Goal: Transaction & Acquisition: Purchase product/service

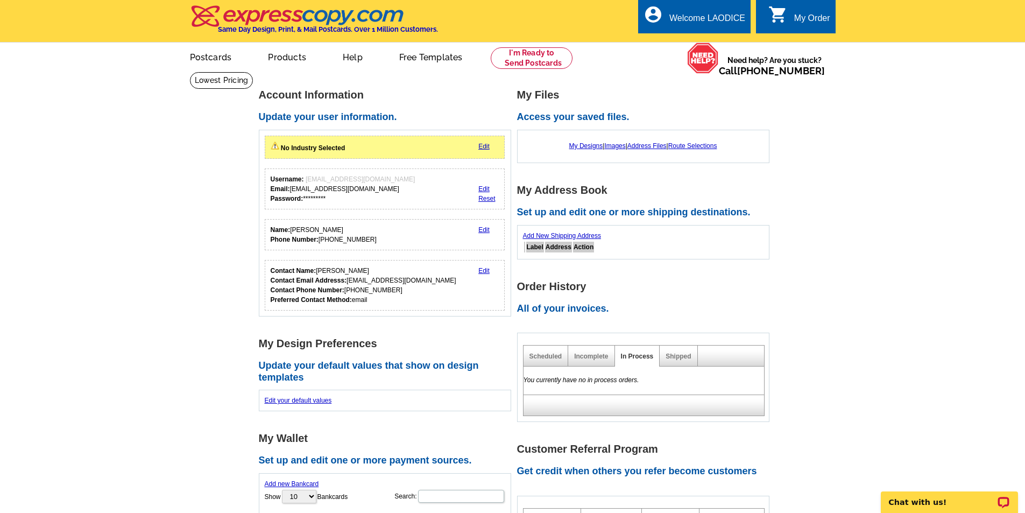
click at [485, 148] on link "Edit" at bounding box center [483, 147] width 11 height 8
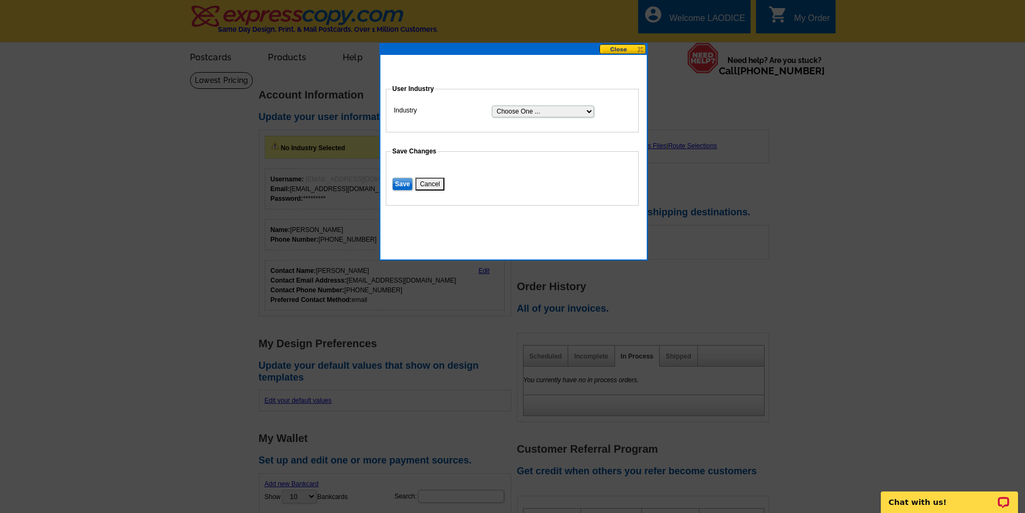
click at [585, 109] on select "Choose One ... Residential Real Estate Accounting Agriculture Architecture Arts…" at bounding box center [543, 111] width 102 height 12
select select "2"
click at [492, 105] on select "Choose One ... Residential Real Estate Accounting Agriculture Architecture Arts…" at bounding box center [543, 111] width 102 height 12
click at [398, 183] on input "Save" at bounding box center [402, 184] width 20 height 13
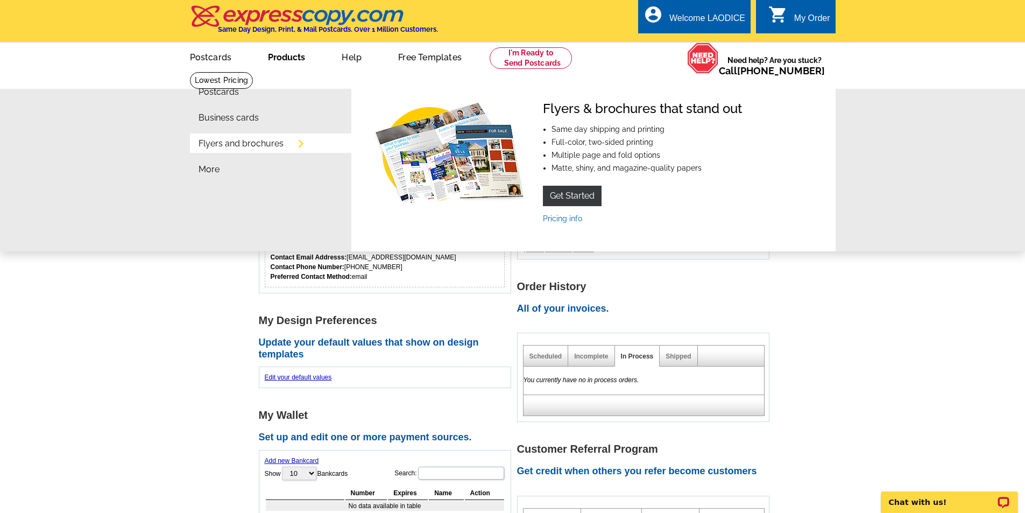
click at [260, 143] on link "Flyers and brochures" at bounding box center [241, 143] width 85 height 9
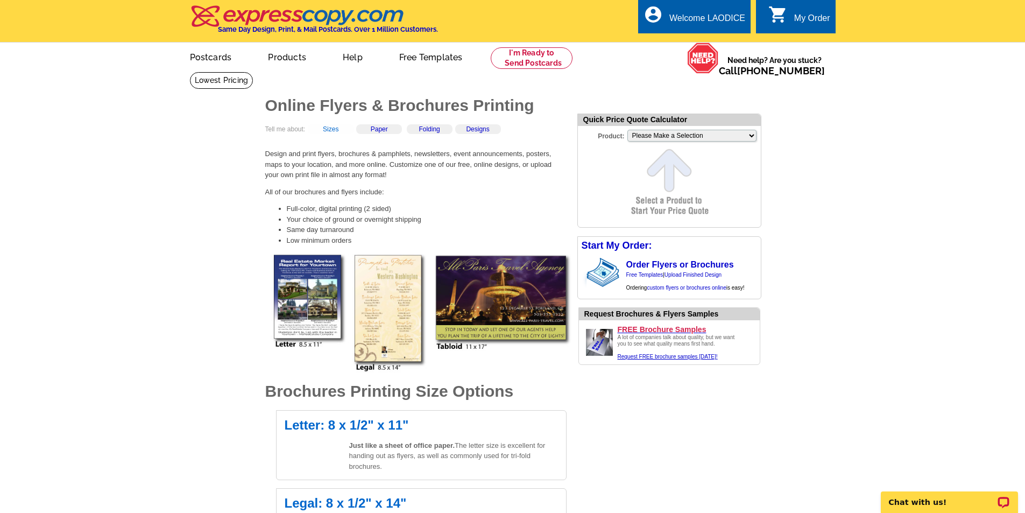
click at [335, 131] on link "Sizes" at bounding box center [331, 129] width 16 height 8
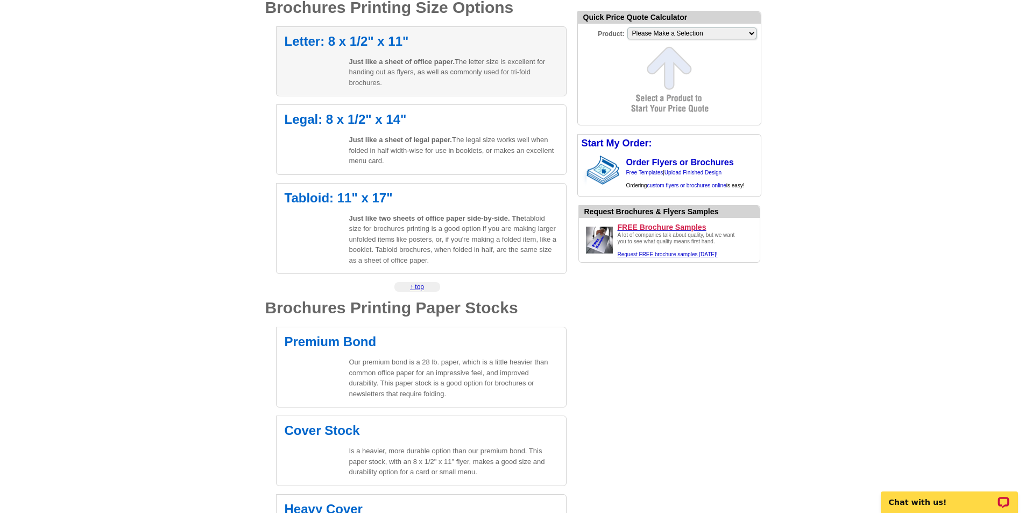
click at [368, 55] on div "Letter: 8 x 1/2" x 11" Just like a sheet of office paper. The letter size is ex…" at bounding box center [421, 61] width 291 height 70
select select "6"
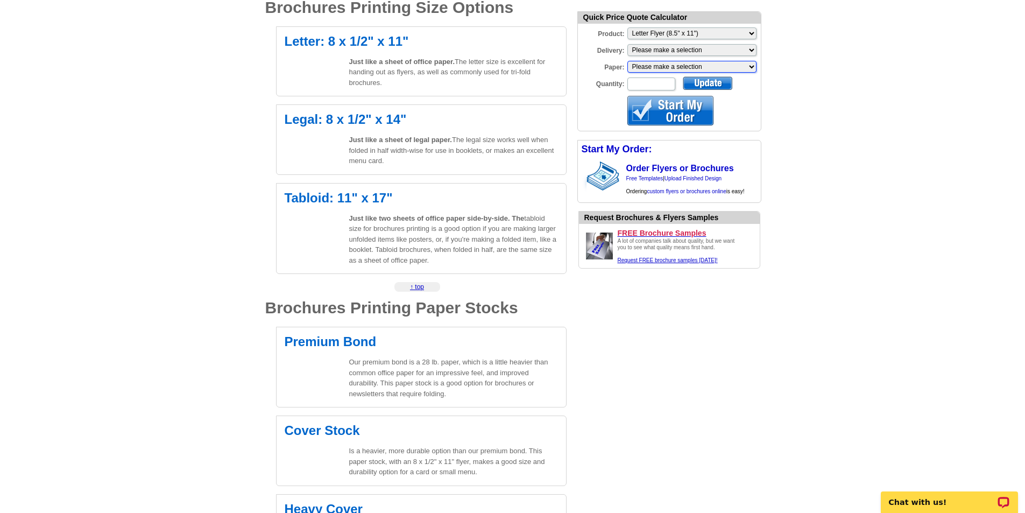
click at [753, 69] on select "Please make a selection Regular Bond Paper Gloss Cover Uncoated Heavy Card Stoc…" at bounding box center [691, 67] width 129 height 12
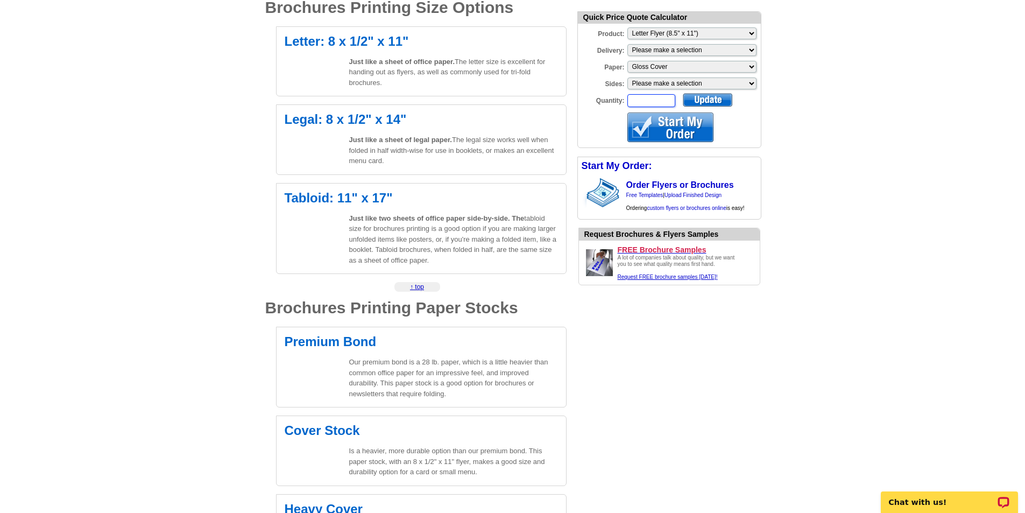
click at [660, 102] on input "Quantity:" at bounding box center [651, 100] width 48 height 13
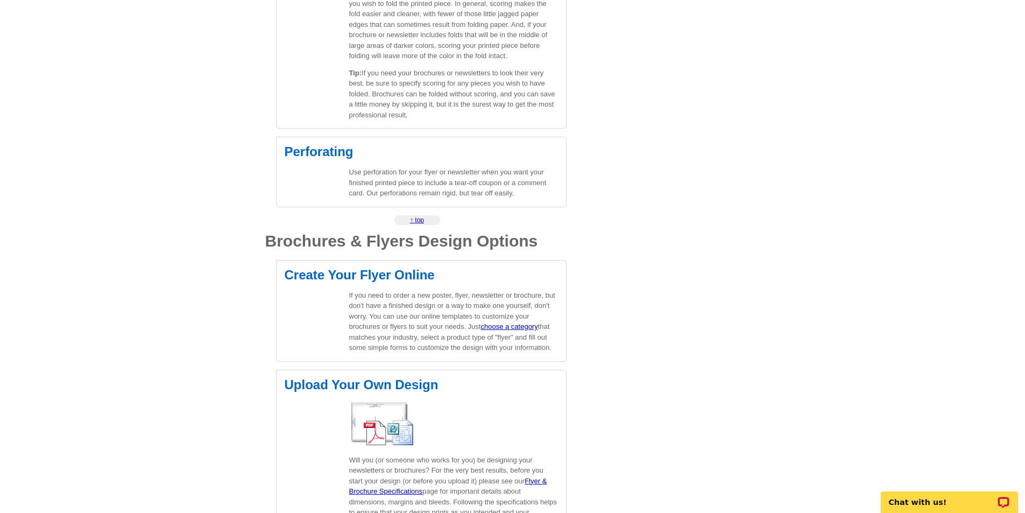
scroll to position [1406, 0]
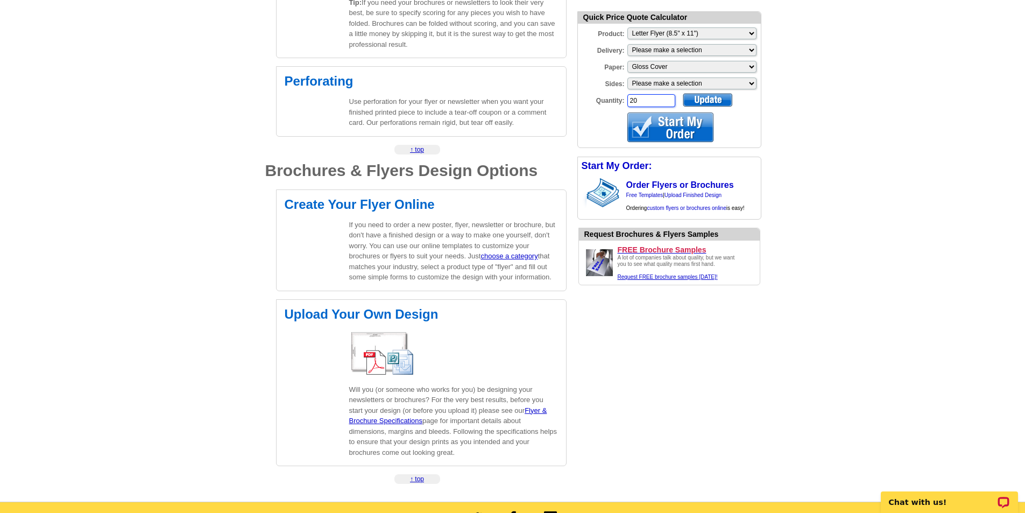
type input "20"
click at [670, 133] on div at bounding box center [670, 127] width 86 height 30
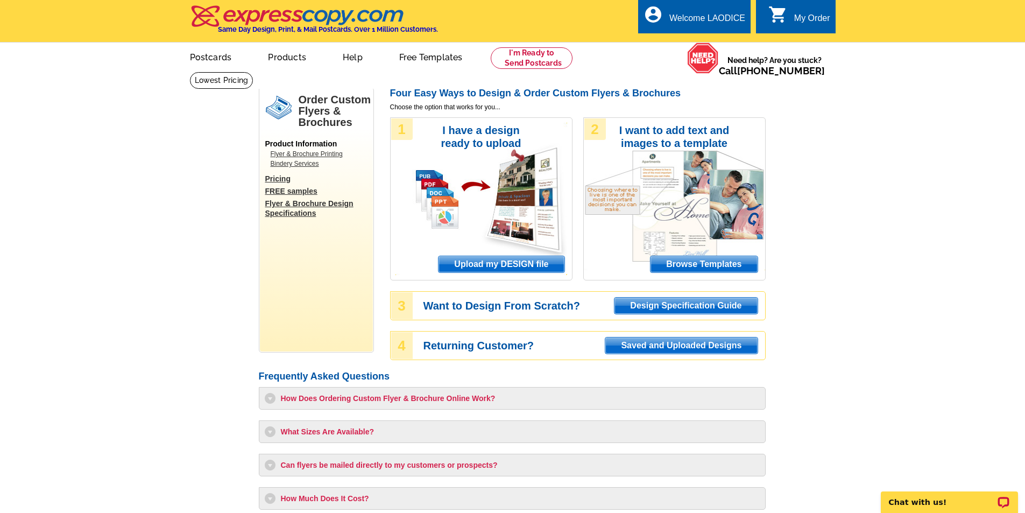
click at [693, 261] on span "Browse Templates" at bounding box center [704, 264] width 107 height 16
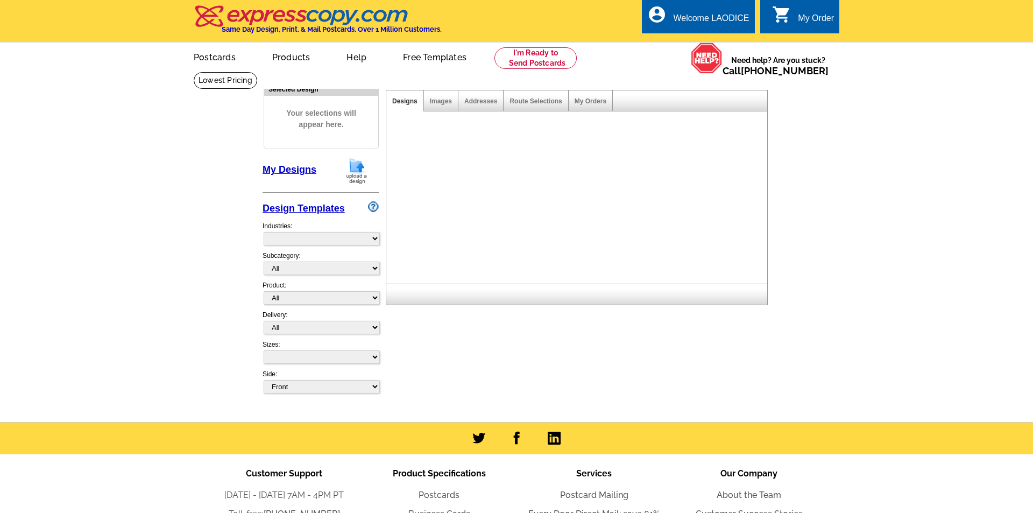
select select "2"
click at [688, 264] on div at bounding box center [575, 201] width 385 height 166
select select "6"
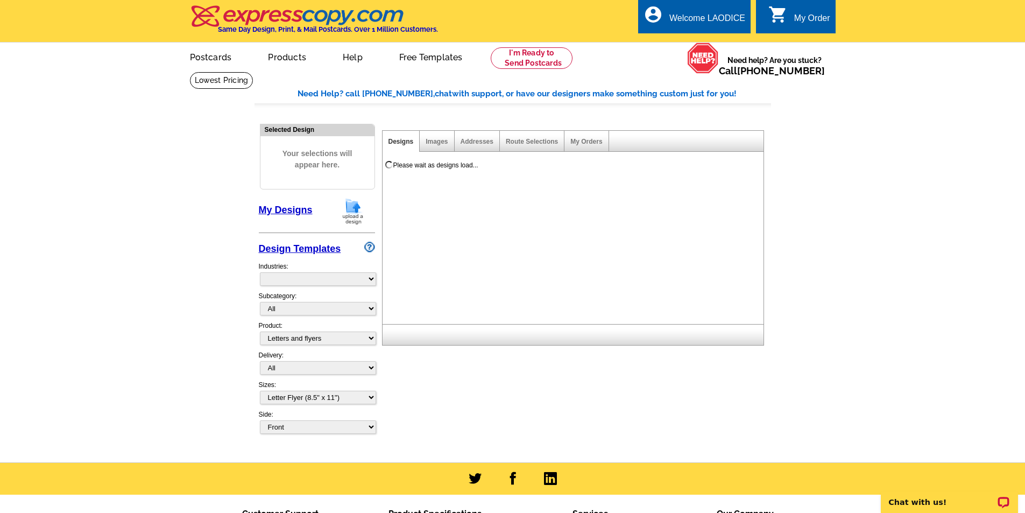
select select "972"
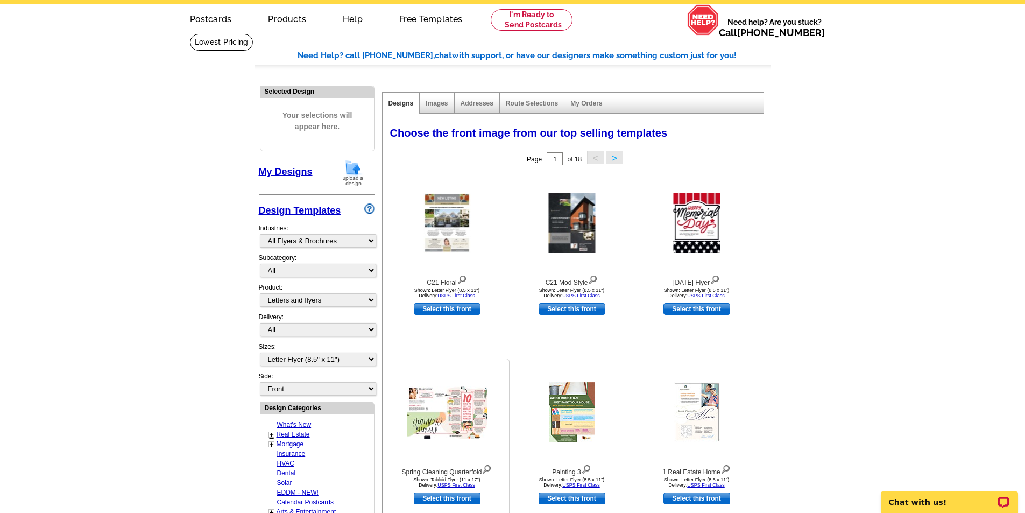
scroll to position [215, 0]
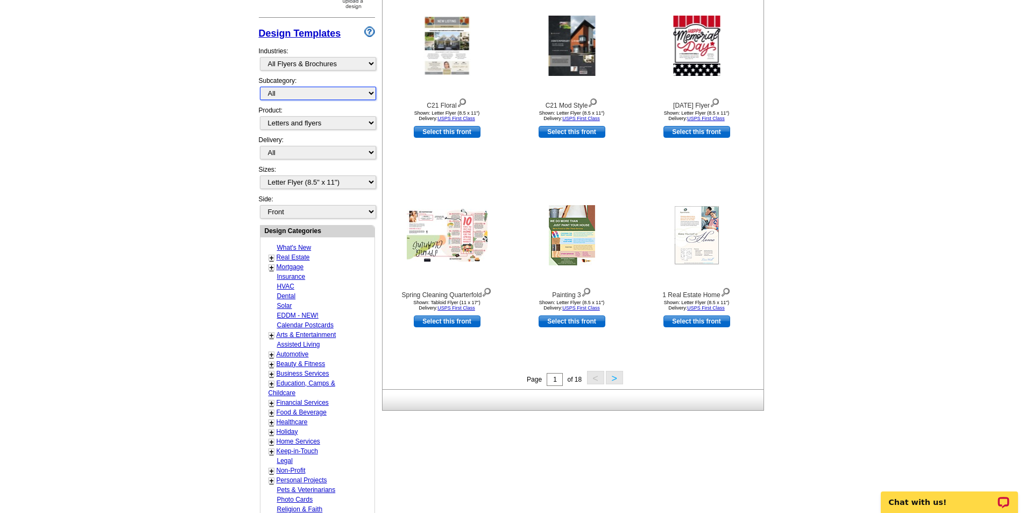
click at [373, 93] on select "All" at bounding box center [318, 93] width 116 height 13
click at [308, 124] on select "All Postcards Letters and flyers Business Cards Door Hangers Greeting Cards" at bounding box center [318, 122] width 116 height 13
click at [218, 139] on main "Need Help? call 800-260-5887, chat with support, or have our designers make som…" at bounding box center [512, 256] width 1025 height 800
click at [371, 152] on select "All First Class Mail Shipped to Me EDDM Save 66% on Postage" at bounding box center [318, 152] width 116 height 13
select select "3"
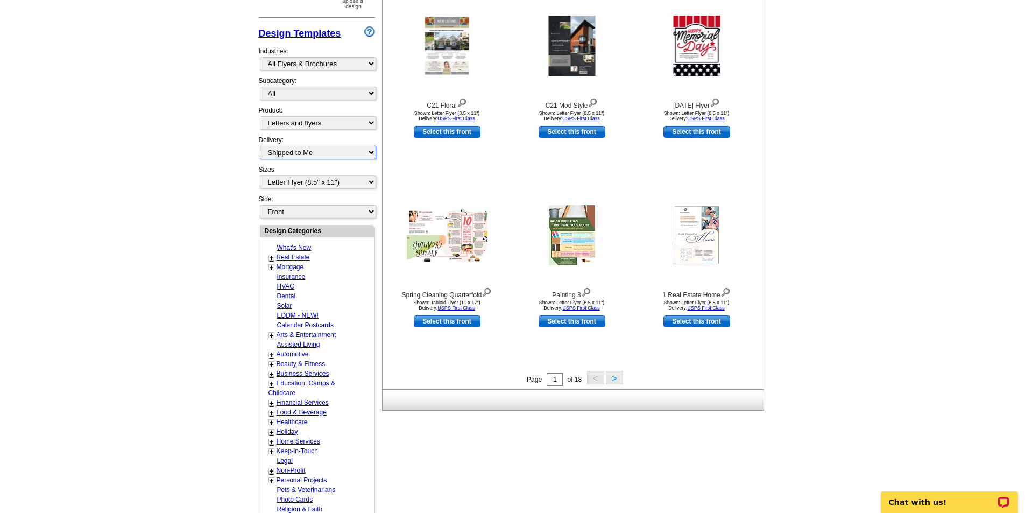
click at [260, 146] on select "All First Class Mail Shipped to Me EDDM Save 66% on Postage" at bounding box center [318, 152] width 116 height 13
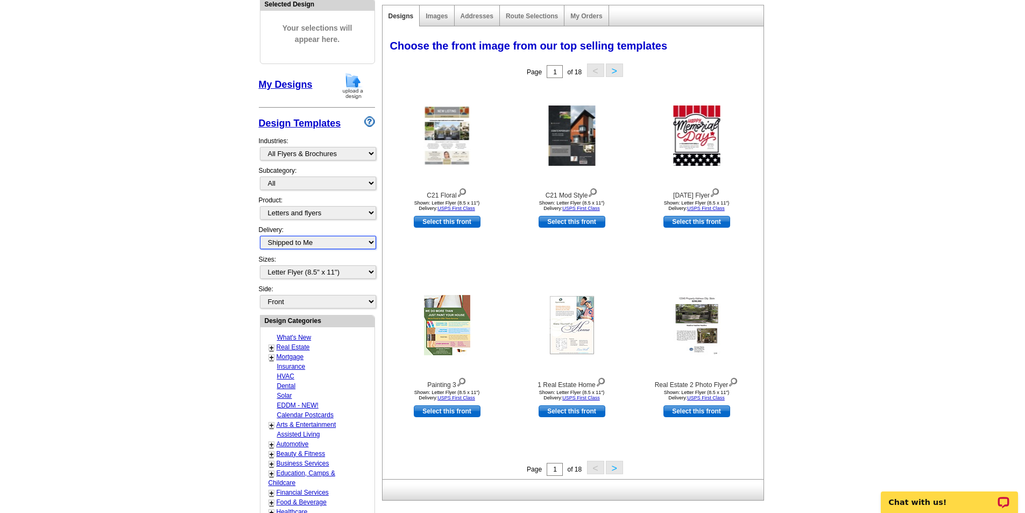
scroll to position [0, 0]
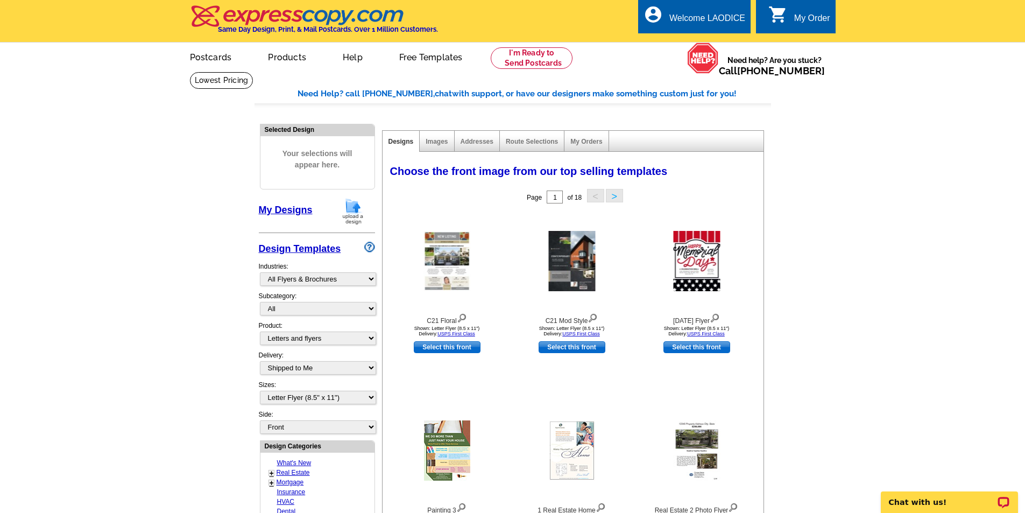
click at [614, 197] on button ">" at bounding box center [614, 195] width 17 height 13
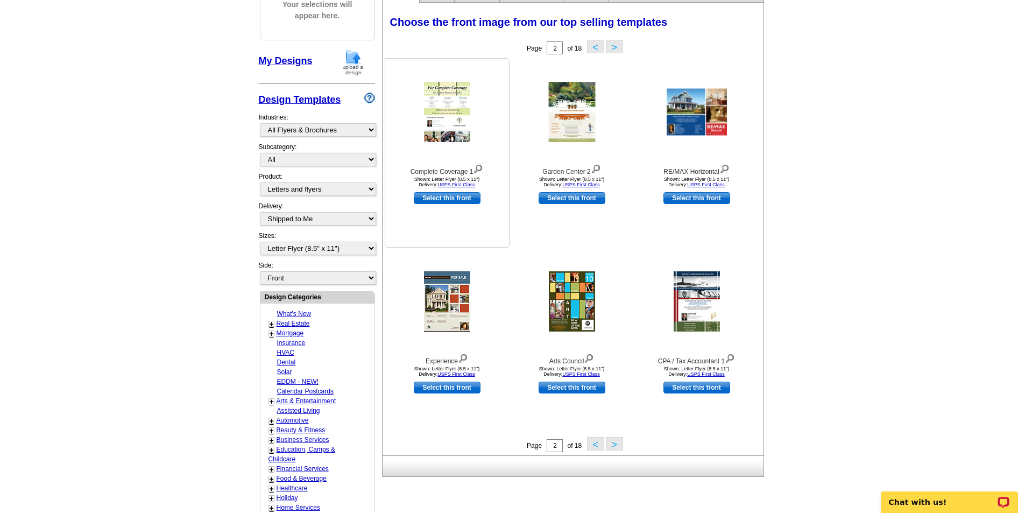
scroll to position [161, 0]
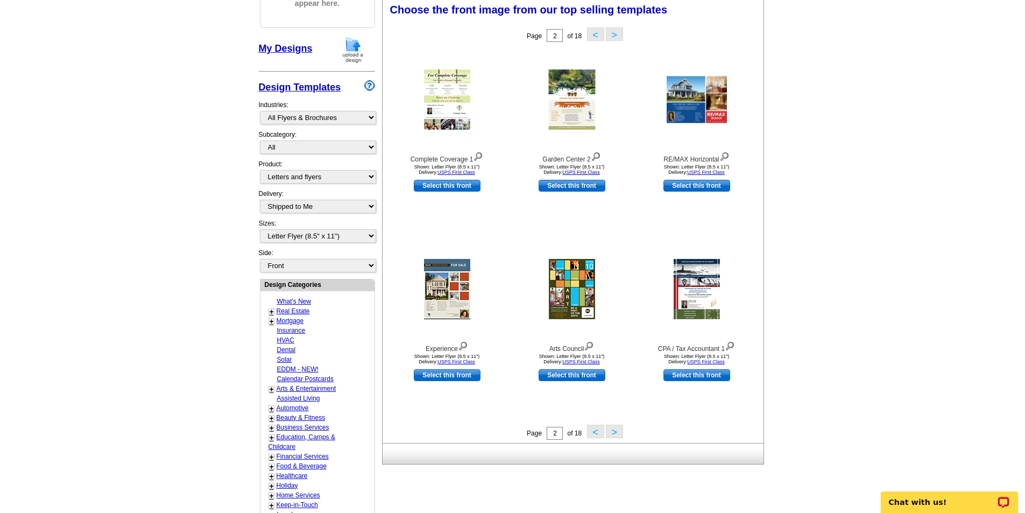
click at [614, 35] on button ">" at bounding box center [614, 33] width 17 height 13
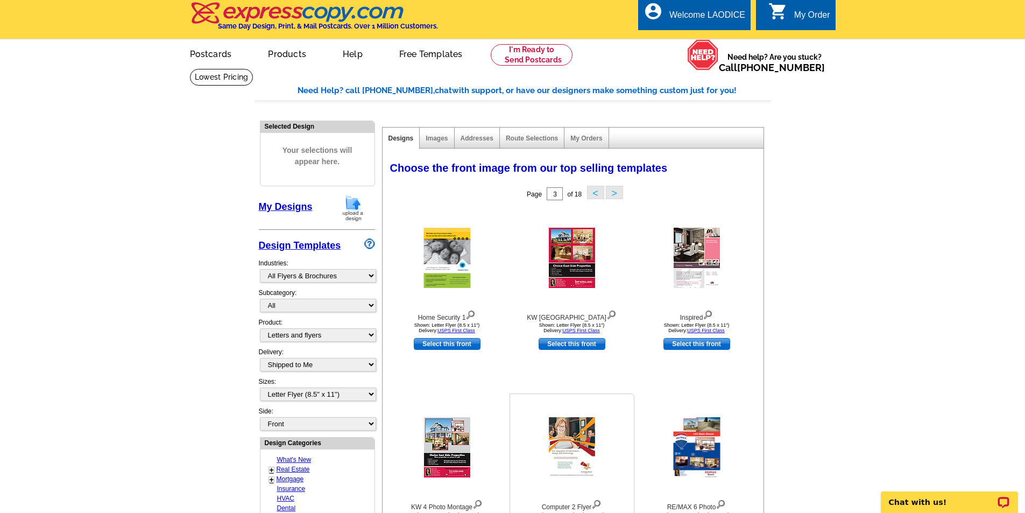
scroll to position [0, 0]
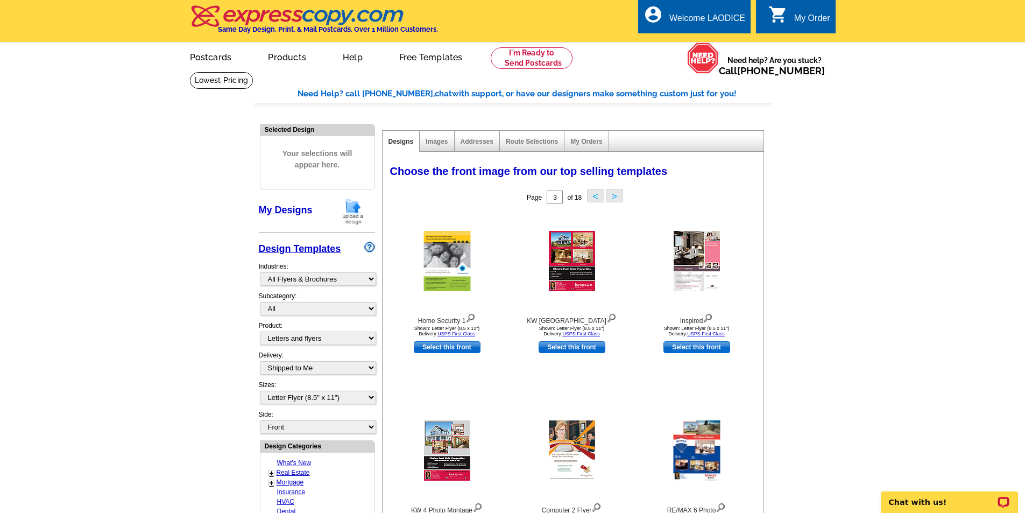
click at [616, 194] on button ">" at bounding box center [614, 195] width 17 height 13
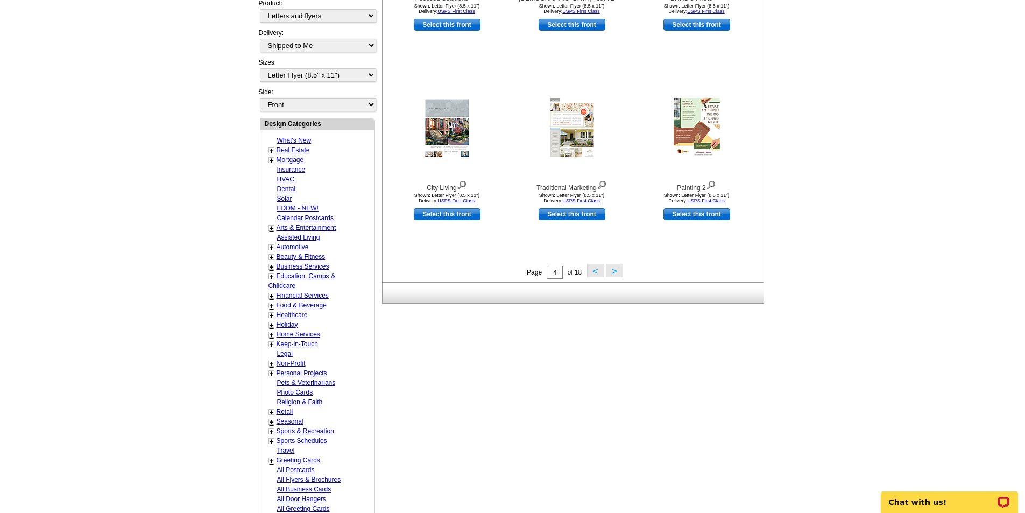
scroll to position [323, 0]
click at [615, 269] on button ">" at bounding box center [614, 269] width 17 height 13
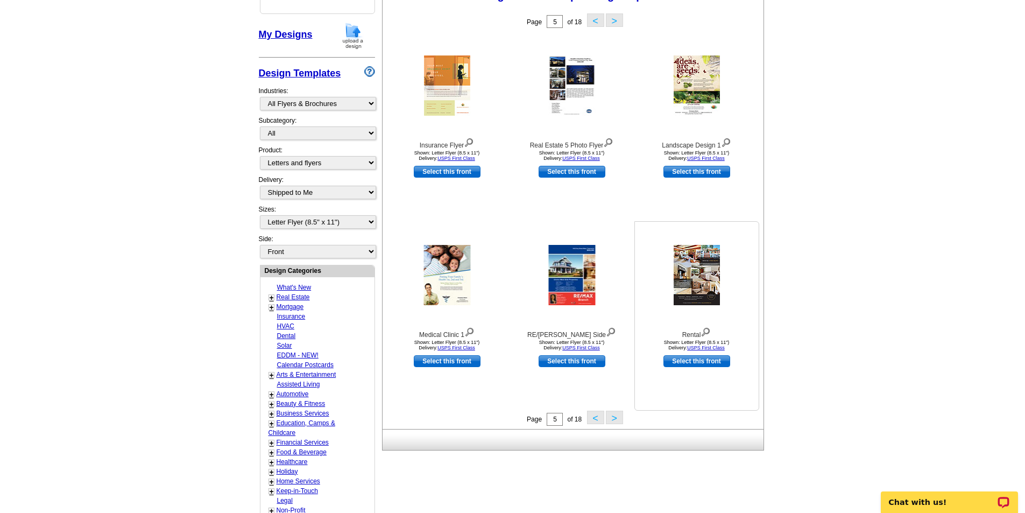
scroll to position [159, 0]
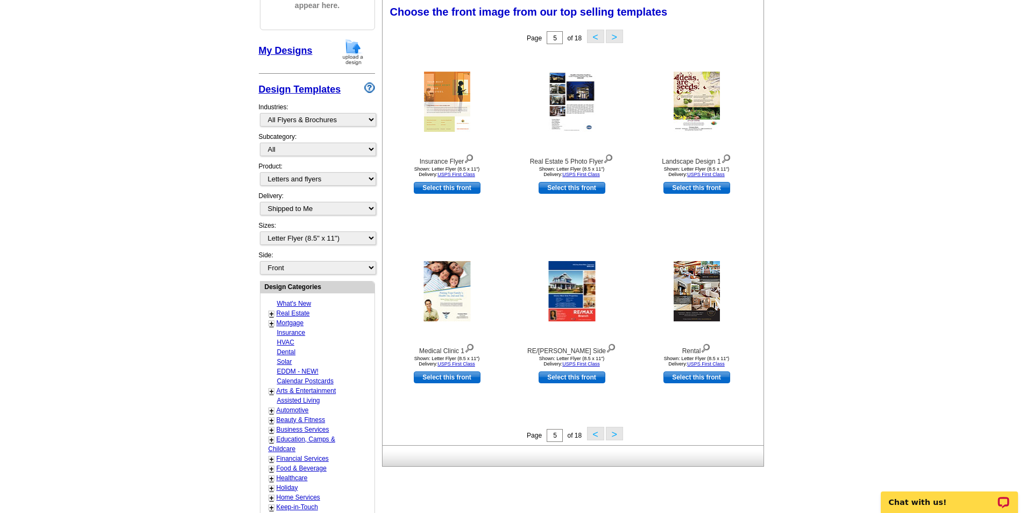
click at [616, 434] on button ">" at bounding box center [614, 433] width 17 height 13
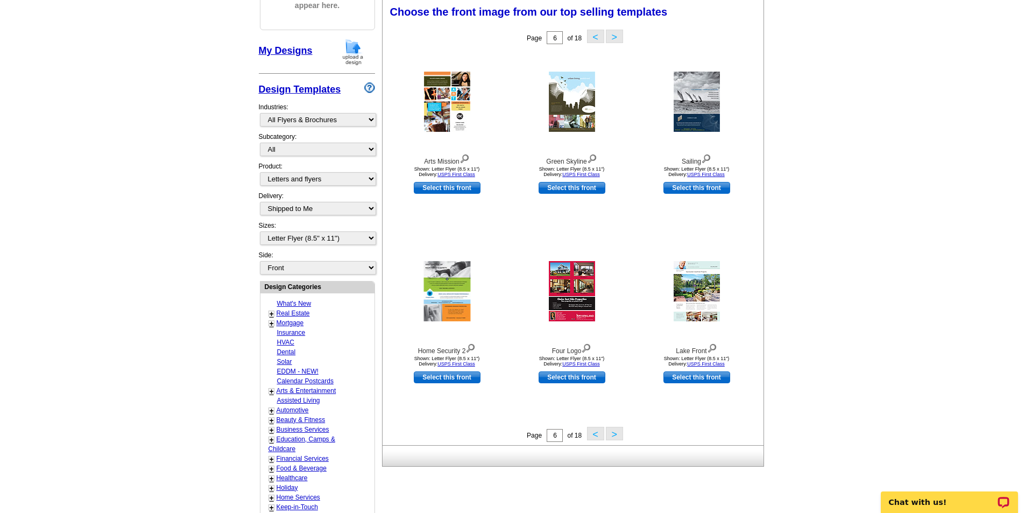
click at [613, 431] on button ">" at bounding box center [614, 433] width 17 height 13
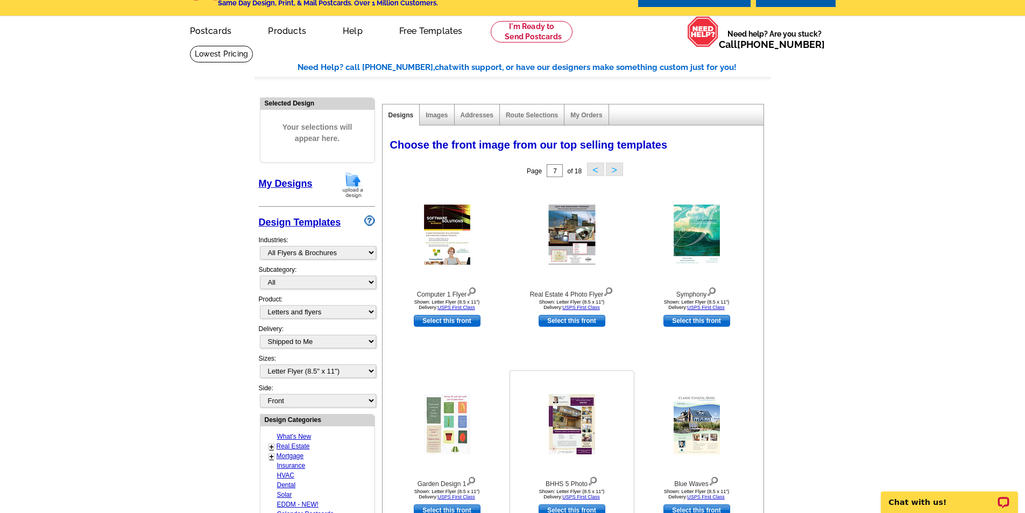
scroll to position [108, 0]
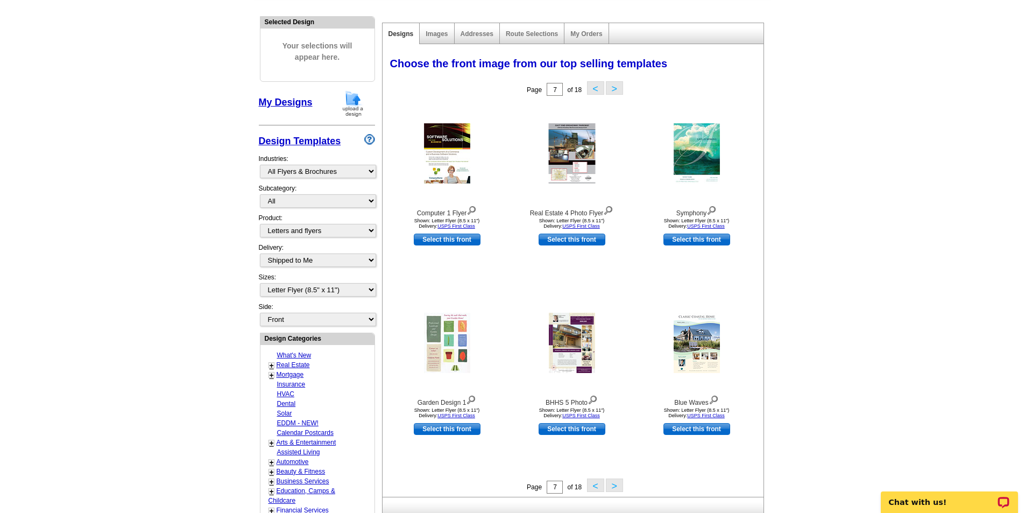
click at [615, 484] on button ">" at bounding box center [614, 484] width 17 height 13
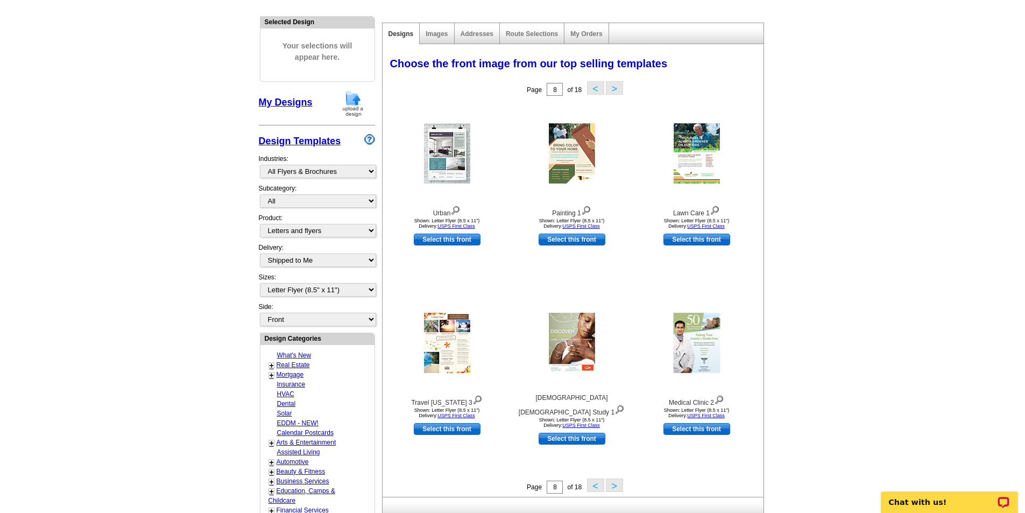
click at [614, 484] on button ">" at bounding box center [614, 484] width 17 height 13
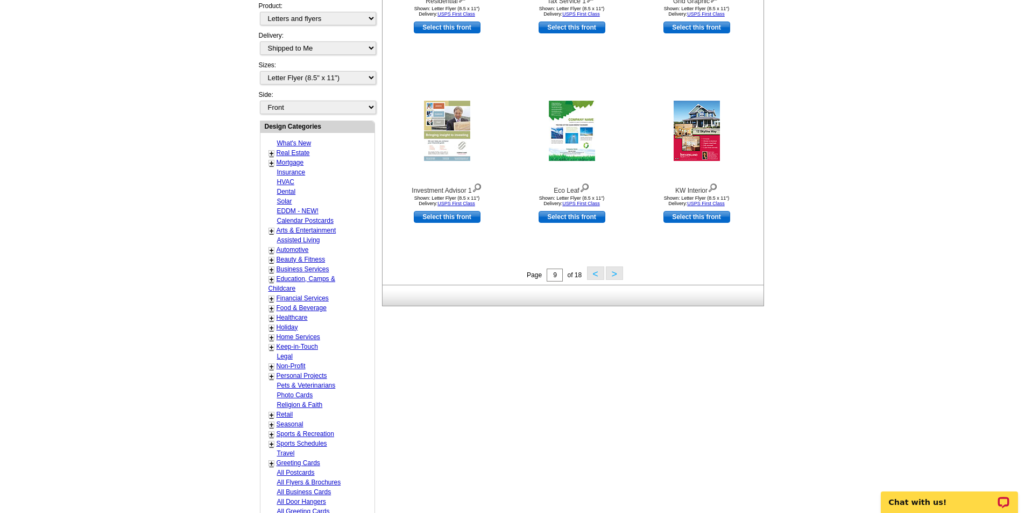
scroll to position [323, 0]
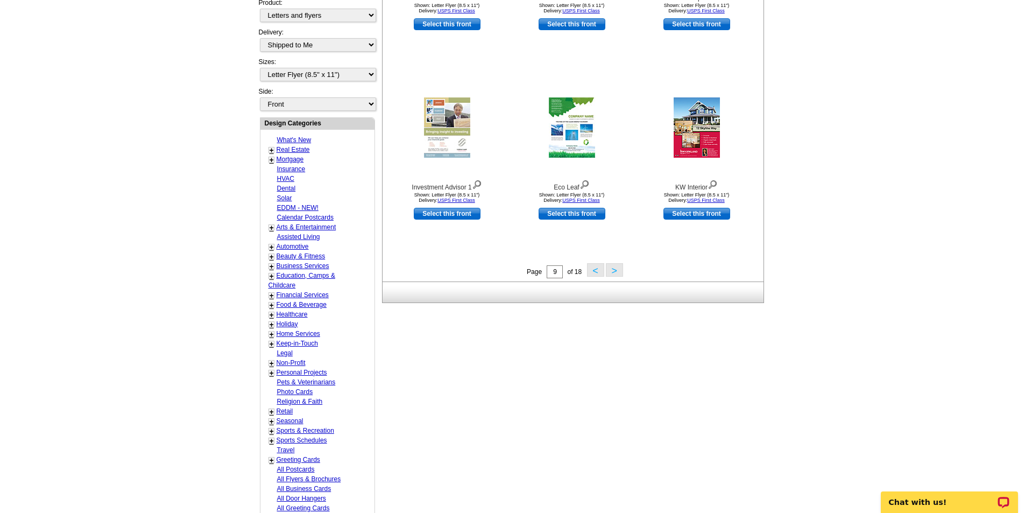
click at [612, 271] on button ">" at bounding box center [614, 269] width 17 height 13
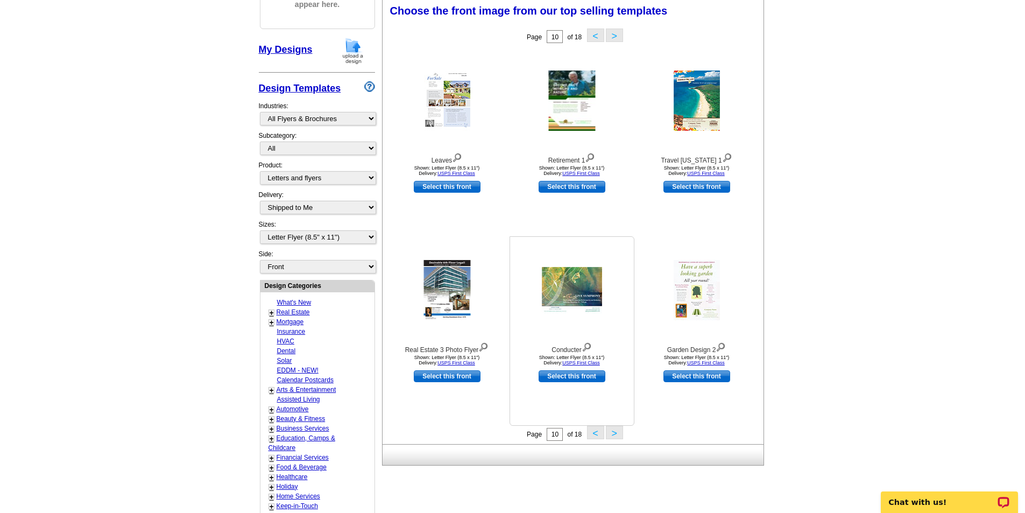
scroll to position [159, 0]
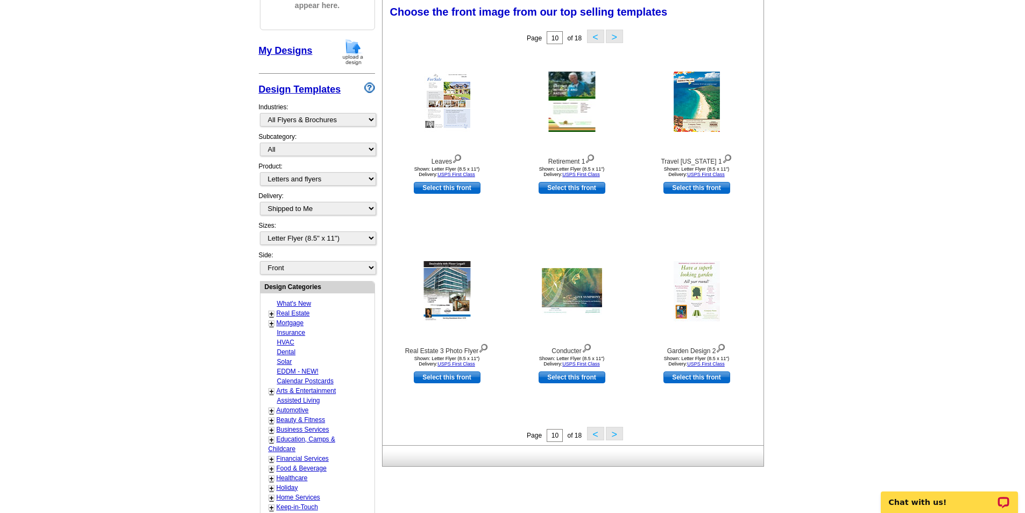
drag, startPoint x: 615, startPoint y: 435, endPoint x: 611, endPoint y: 430, distance: 6.1
click at [615, 434] on button ">" at bounding box center [614, 433] width 17 height 13
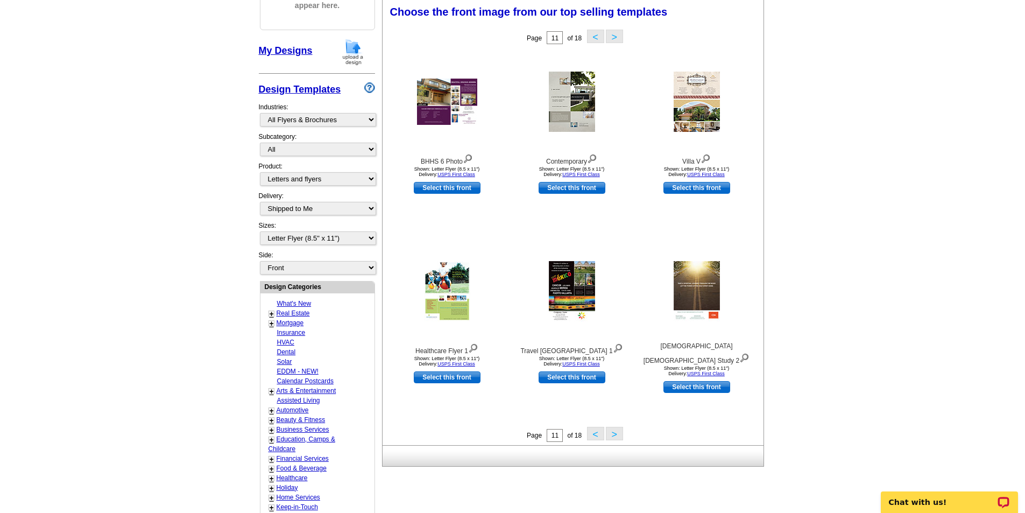
click at [613, 433] on button ">" at bounding box center [614, 433] width 17 height 13
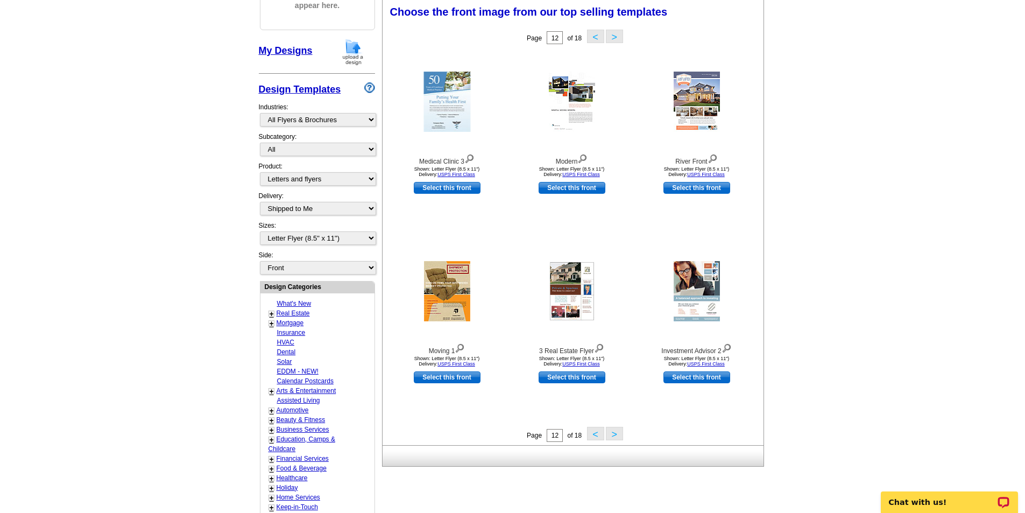
click at [618, 433] on button ">" at bounding box center [614, 433] width 17 height 13
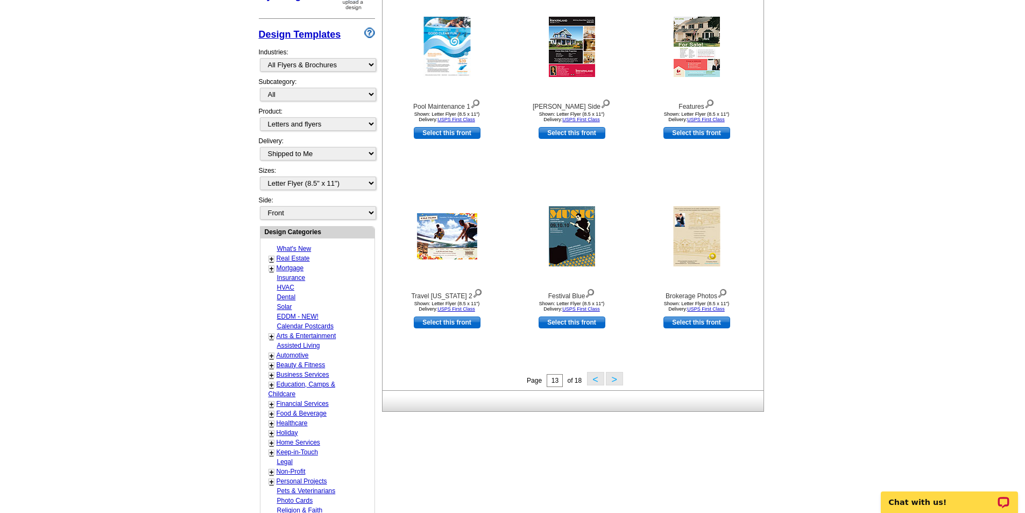
scroll to position [215, 0]
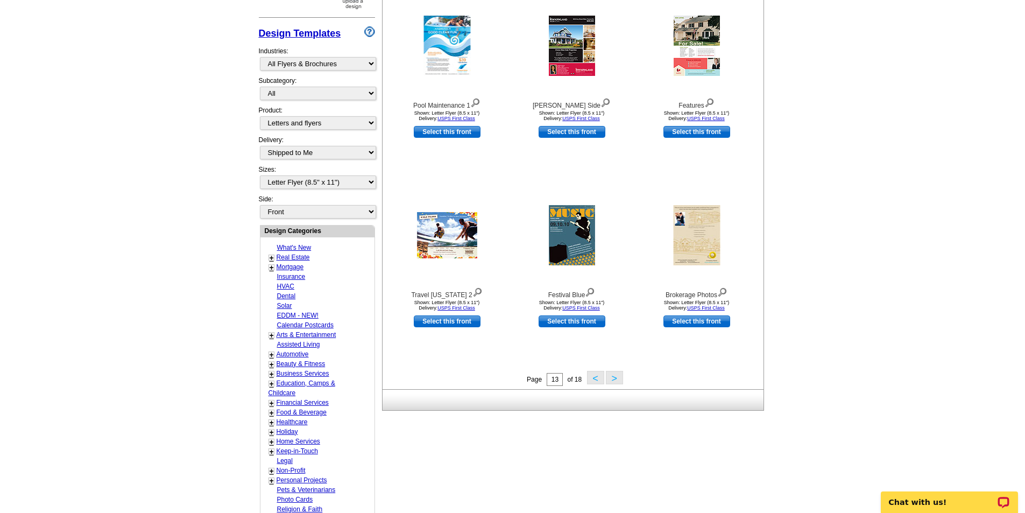
click at [615, 378] on button ">" at bounding box center [614, 377] width 17 height 13
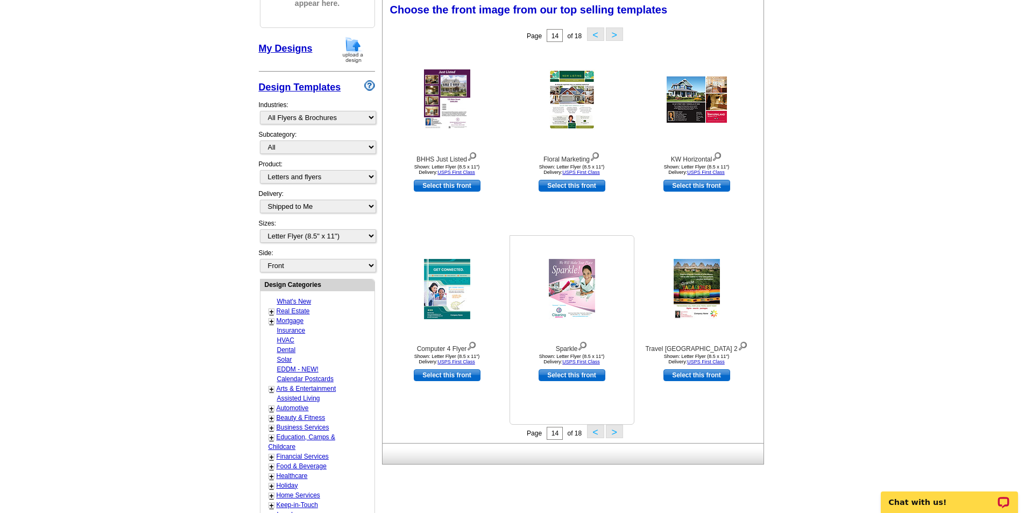
scroll to position [159, 0]
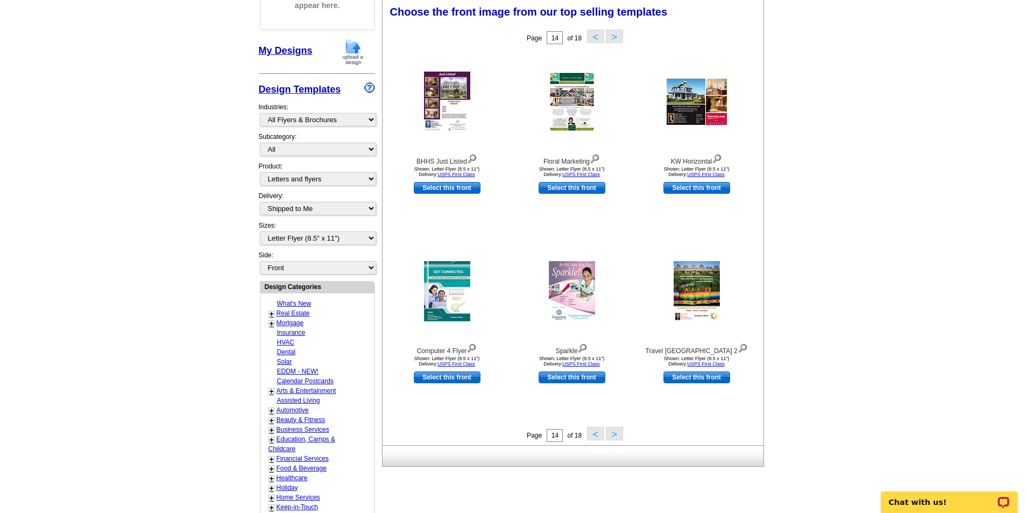
click at [614, 435] on button ">" at bounding box center [614, 433] width 17 height 13
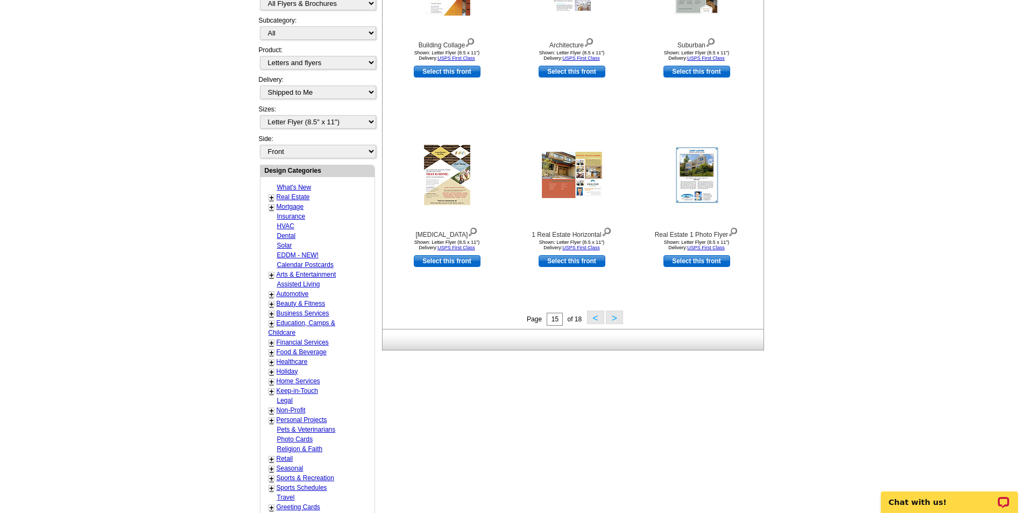
scroll to position [321, 0]
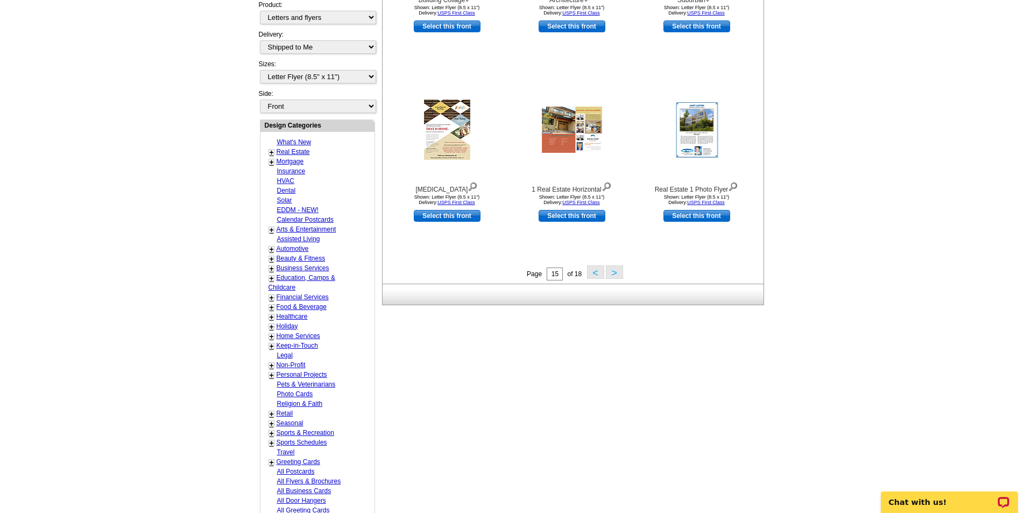
click at [616, 273] on button ">" at bounding box center [614, 271] width 17 height 13
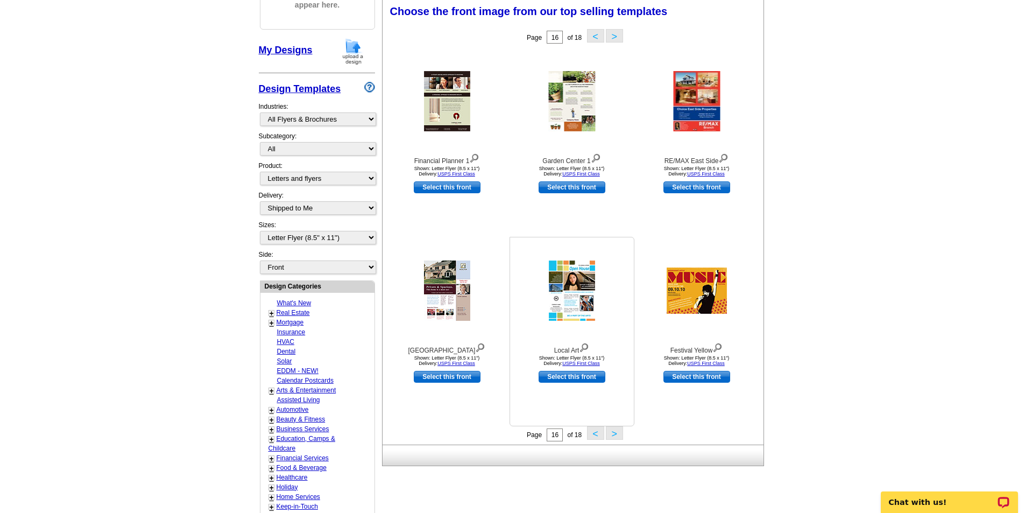
scroll to position [159, 0]
click at [615, 433] on button ">" at bounding box center [614, 433] width 17 height 13
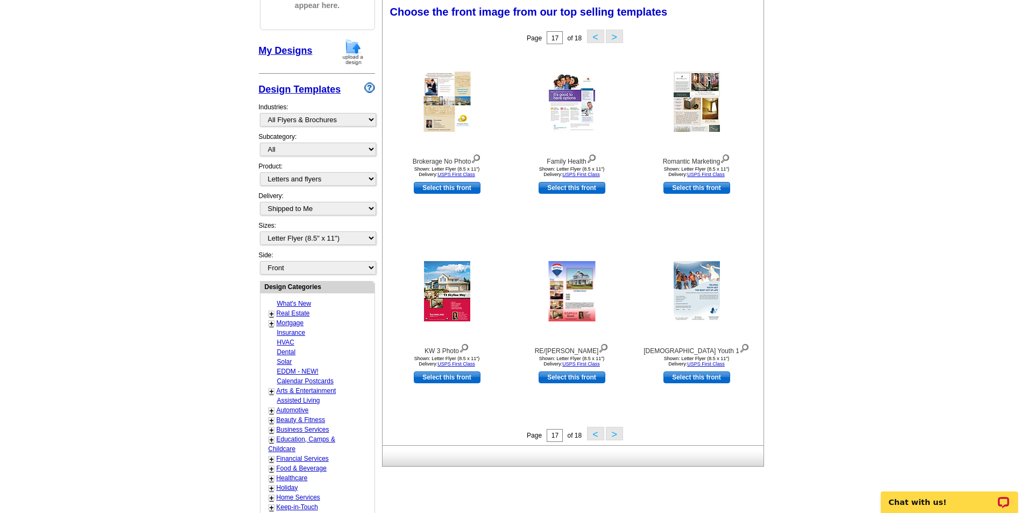
click at [615, 433] on button ">" at bounding box center [614, 433] width 17 height 13
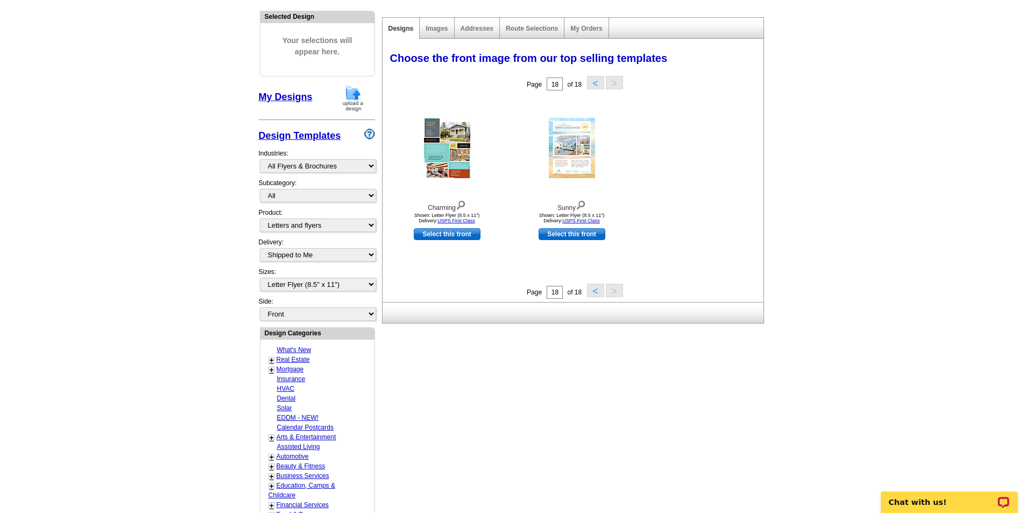
scroll to position [0, 0]
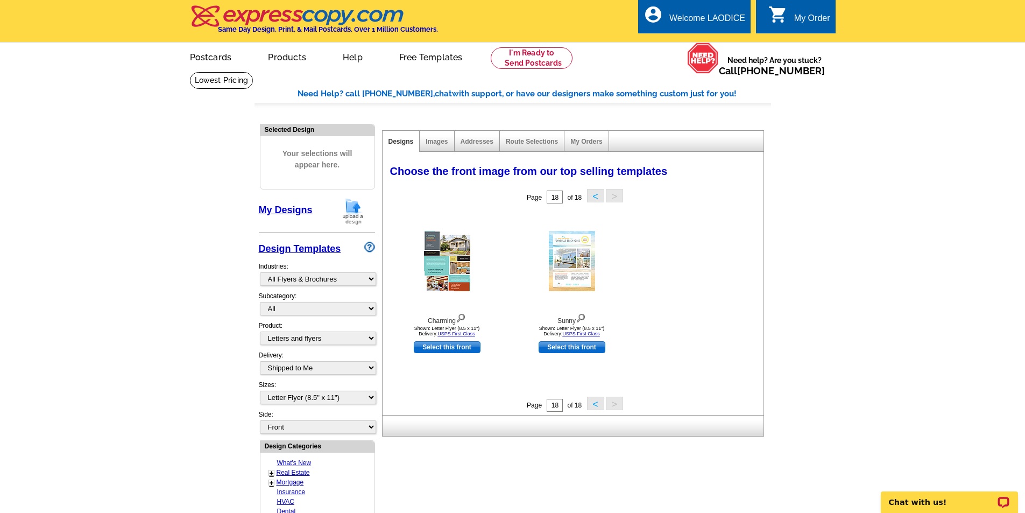
click at [593, 401] on button "<" at bounding box center [595, 403] width 17 height 13
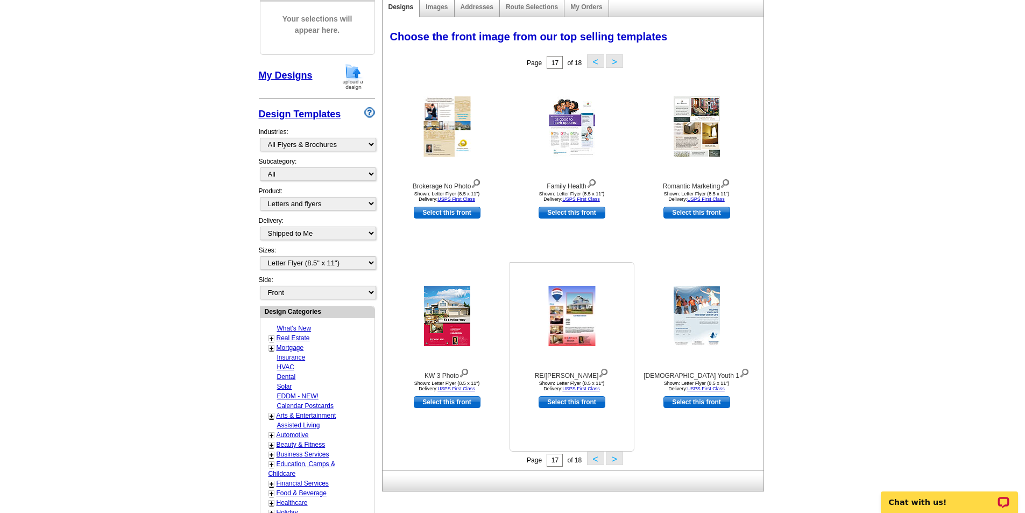
scroll to position [269, 0]
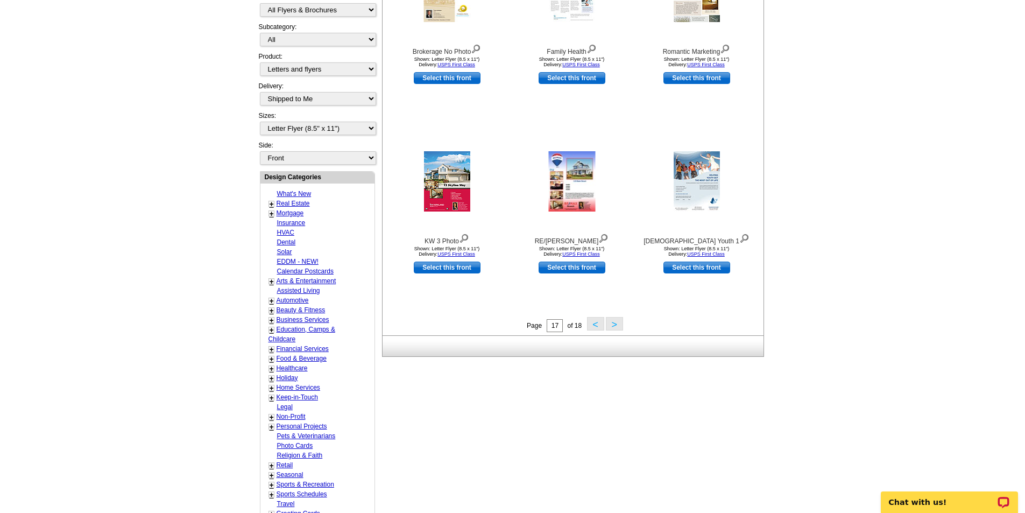
click at [594, 324] on button "<" at bounding box center [595, 323] width 17 height 13
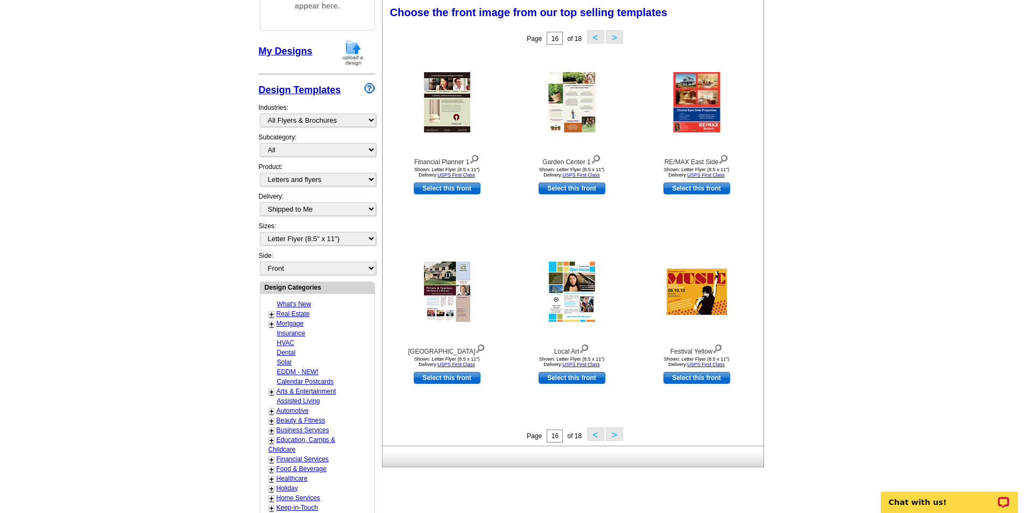
scroll to position [161, 0]
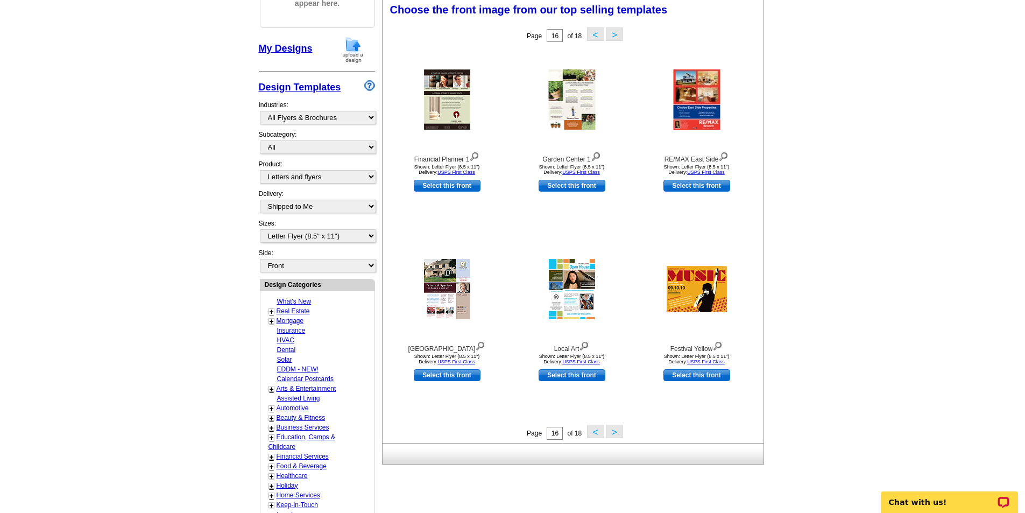
drag, startPoint x: 594, startPoint y: 431, endPoint x: 604, endPoint y: 431, distance: 10.8
click at [598, 431] on button "<" at bounding box center [595, 431] width 17 height 13
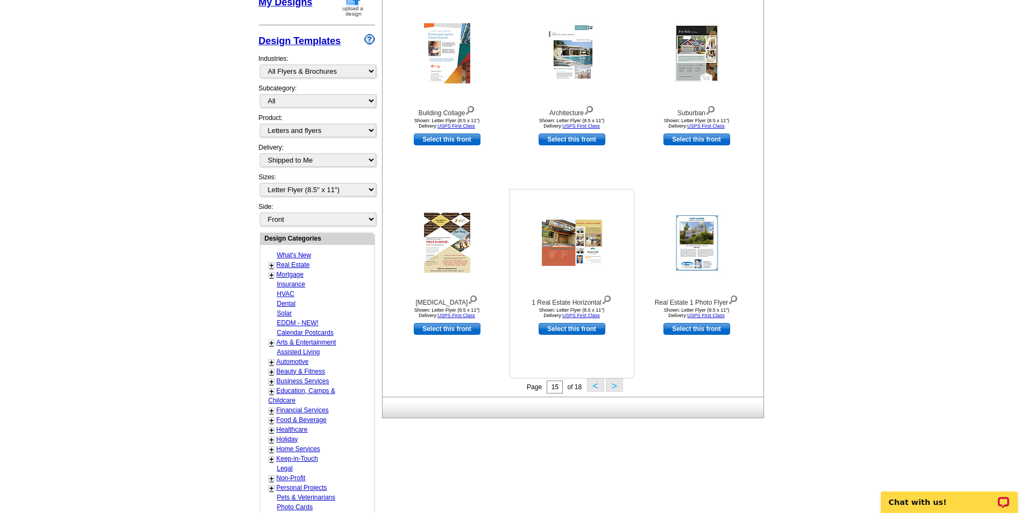
scroll to position [215, 0]
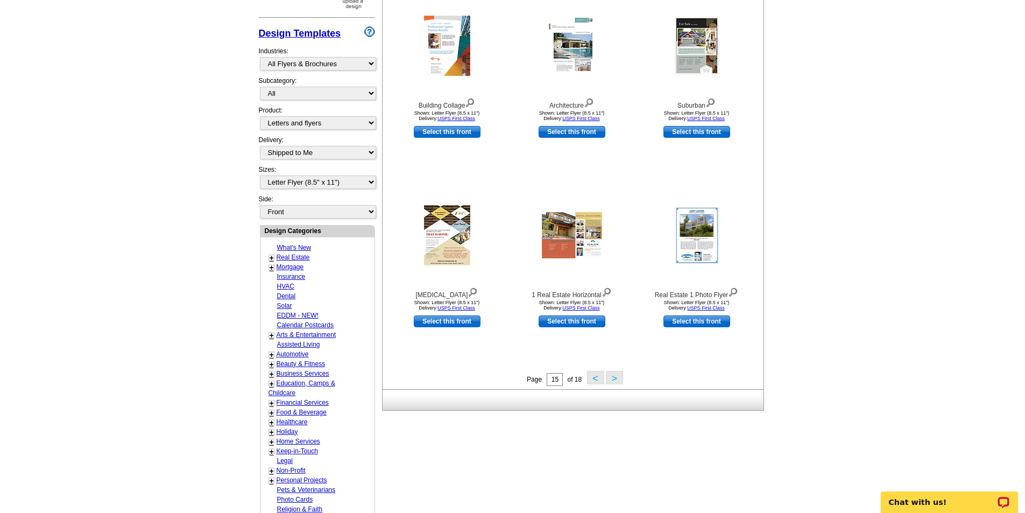
click at [595, 379] on button "<" at bounding box center [595, 377] width 17 height 13
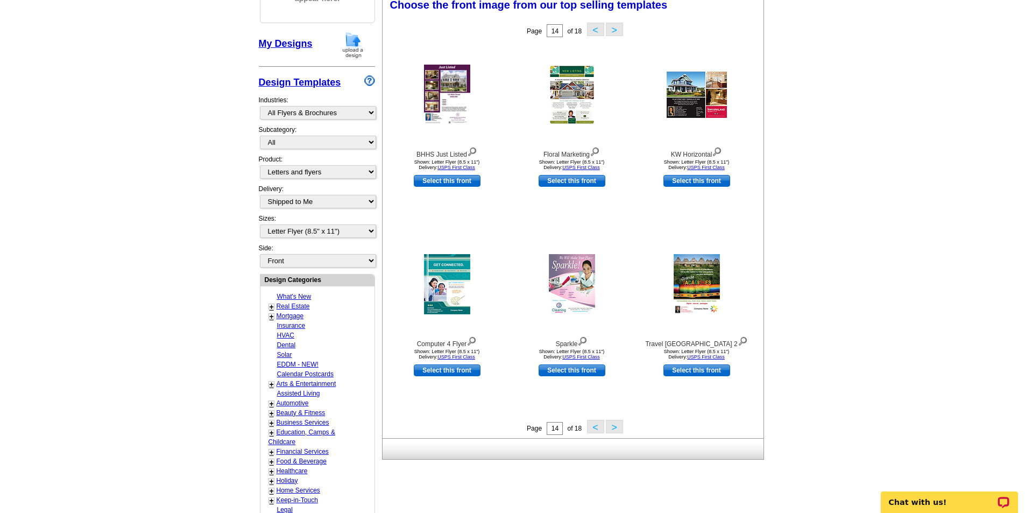
scroll to position [159, 0]
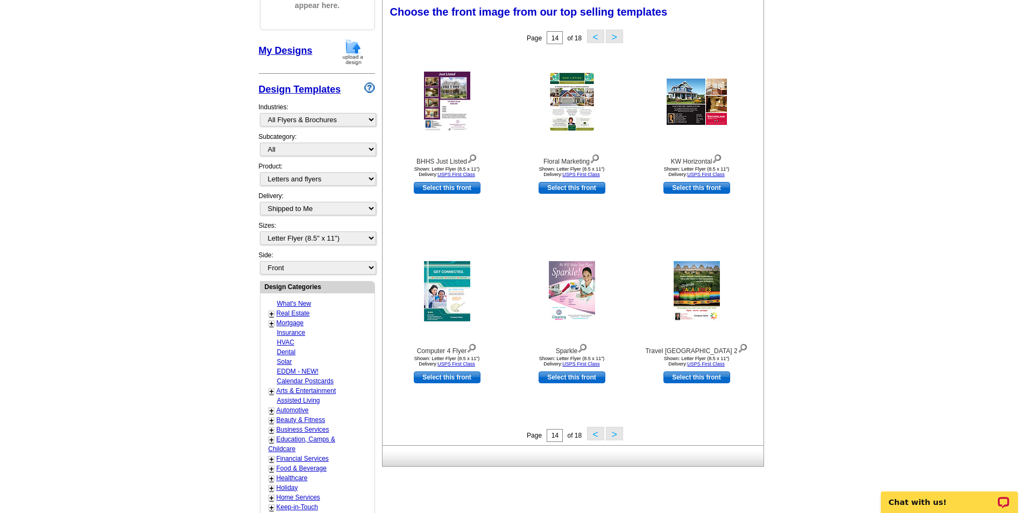
click at [596, 435] on button "<" at bounding box center [595, 433] width 17 height 13
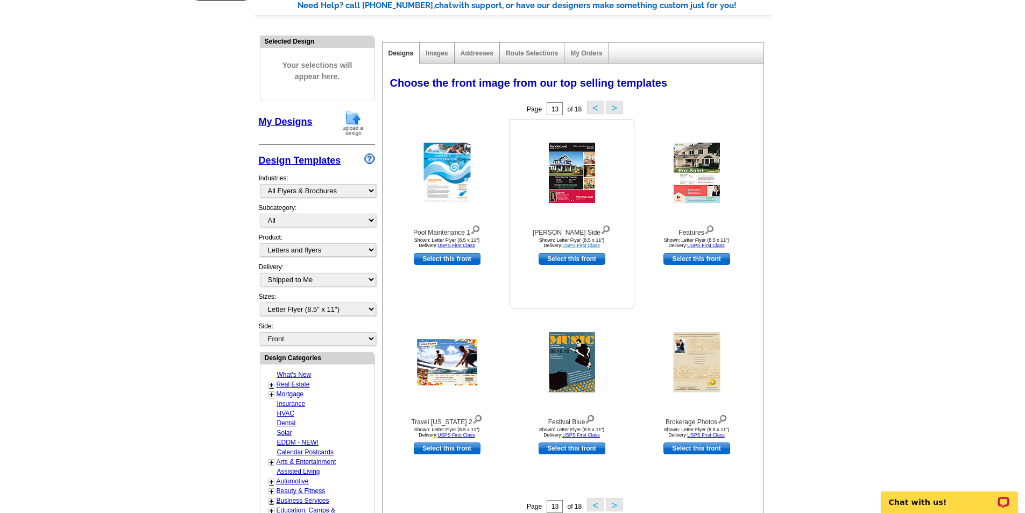
scroll to position [52, 0]
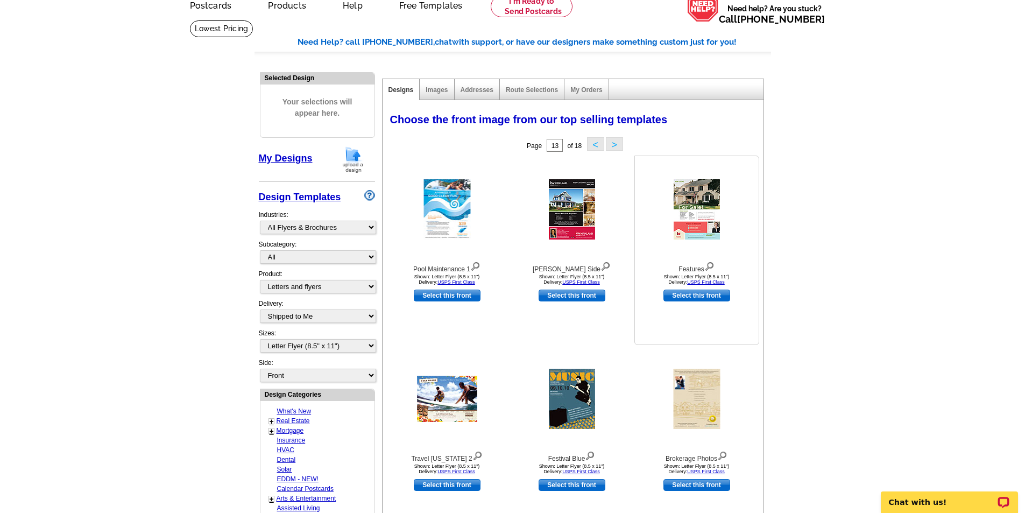
click at [703, 208] on img at bounding box center [697, 209] width 46 height 60
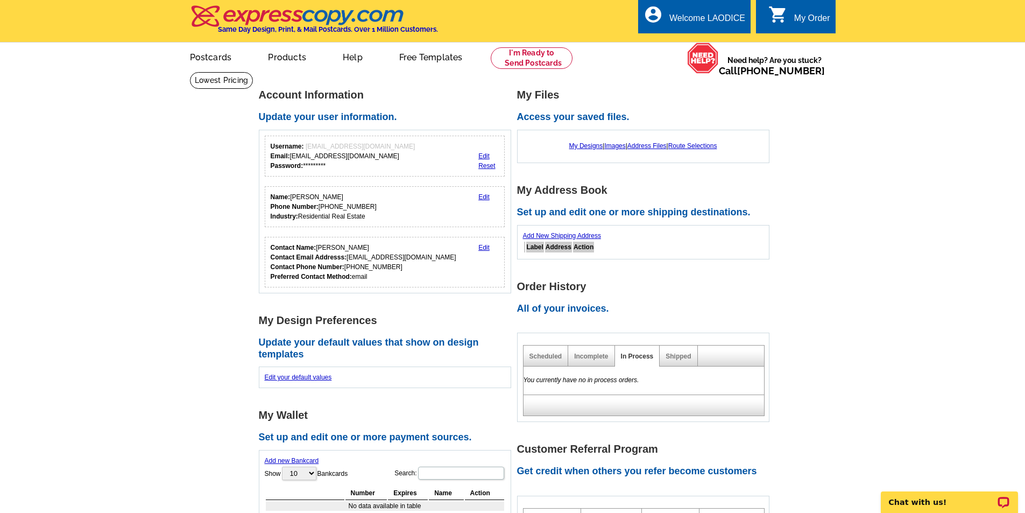
click at [797, 17] on div "My Order" at bounding box center [812, 20] width 36 height 15
